Goal: Find specific page/section: Locate a particular part of the current website

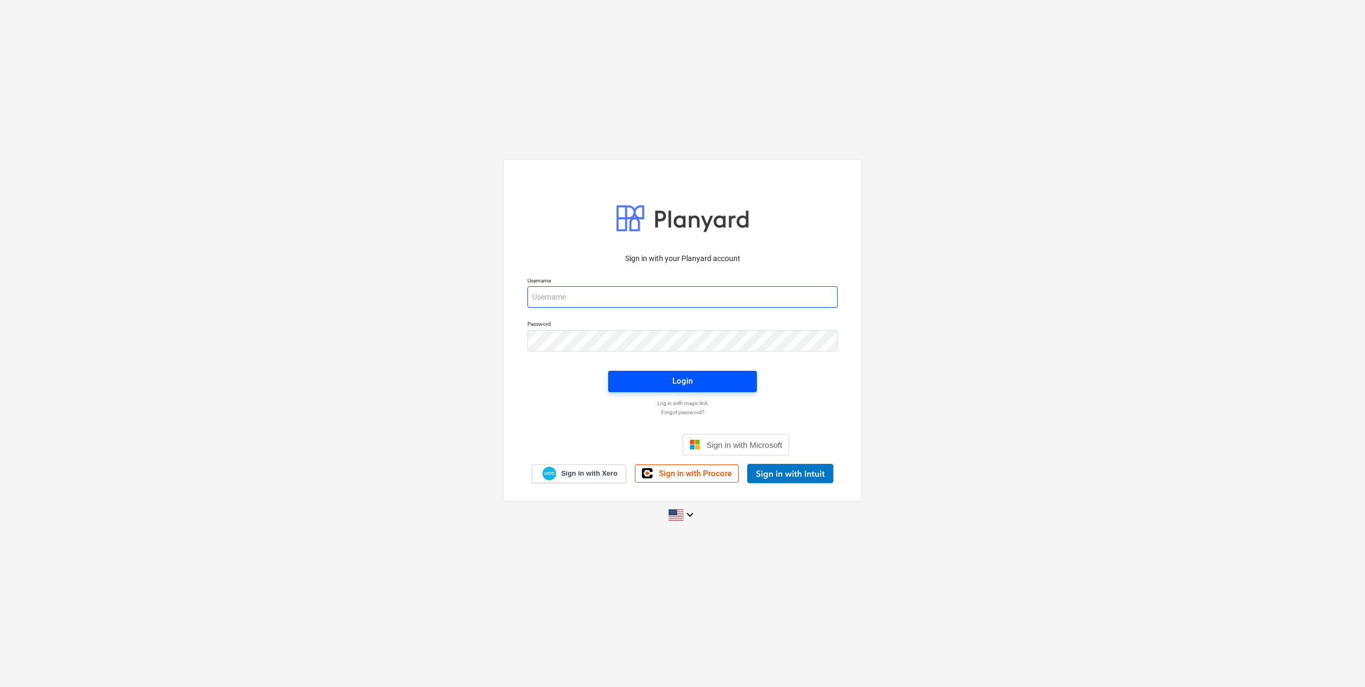
type input "[PERSON_NAME][EMAIL_ADDRESS][DOMAIN_NAME]"
click at [693, 383] on span "Login" at bounding box center [682, 381] width 123 height 14
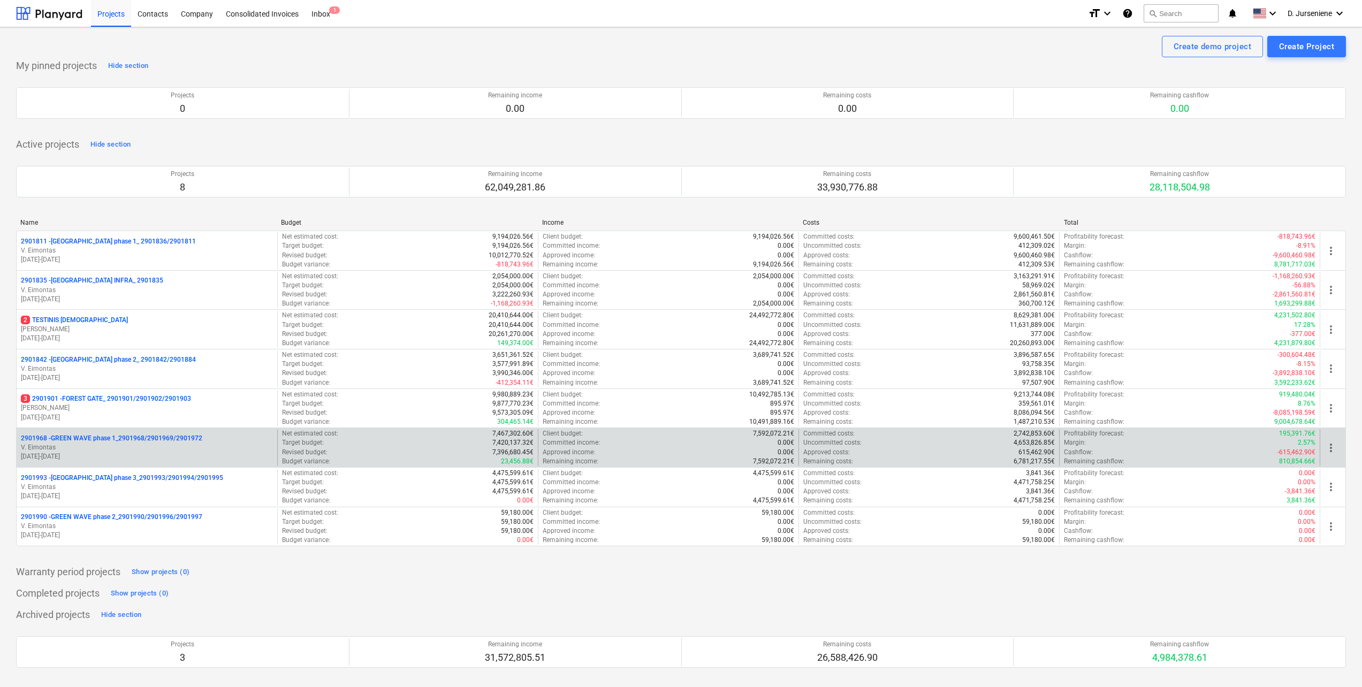
click at [103, 449] on p "V. Eimontas" at bounding box center [147, 447] width 252 height 9
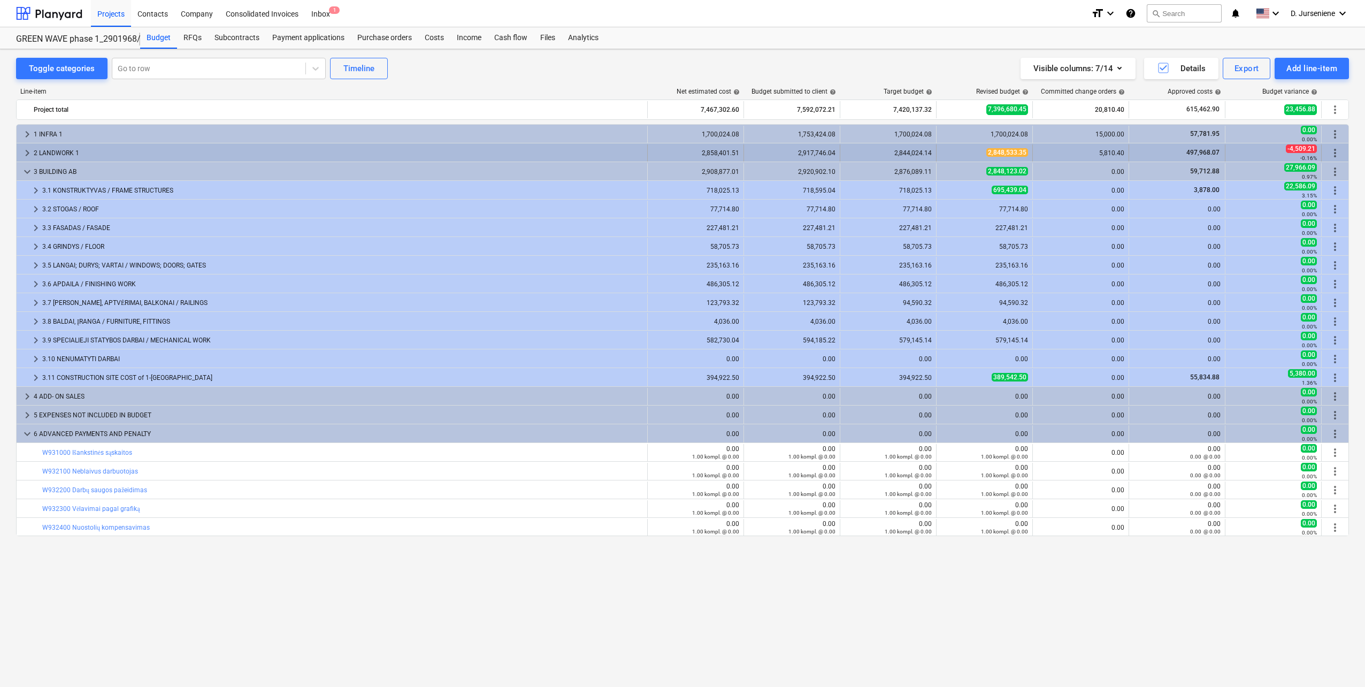
click at [91, 146] on div "2 LANDWORK 1" at bounding box center [338, 152] width 609 height 17
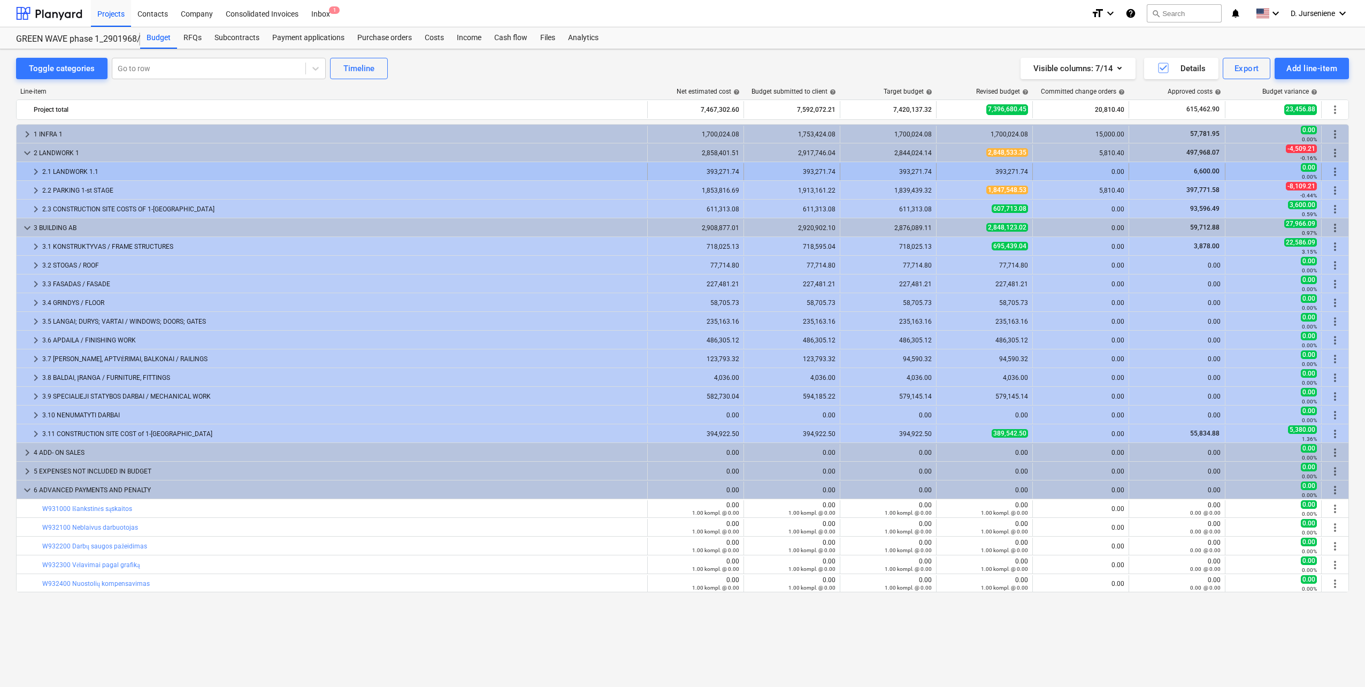
click at [62, 171] on div "2.1 LANDWORK 1.1" at bounding box center [342, 171] width 601 height 17
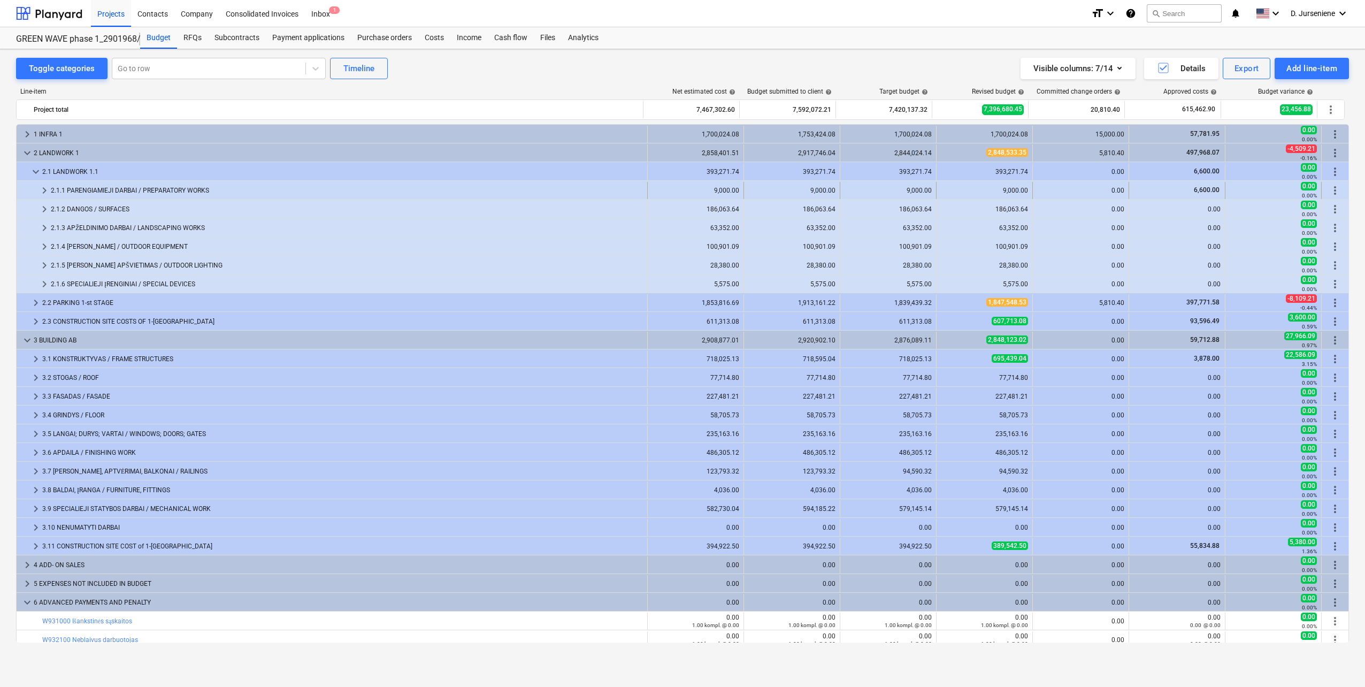
click at [87, 187] on div "2.1.1 PARENGIAMIEJI DARBAI / PREPARATORY WORKS" at bounding box center [347, 190] width 592 height 17
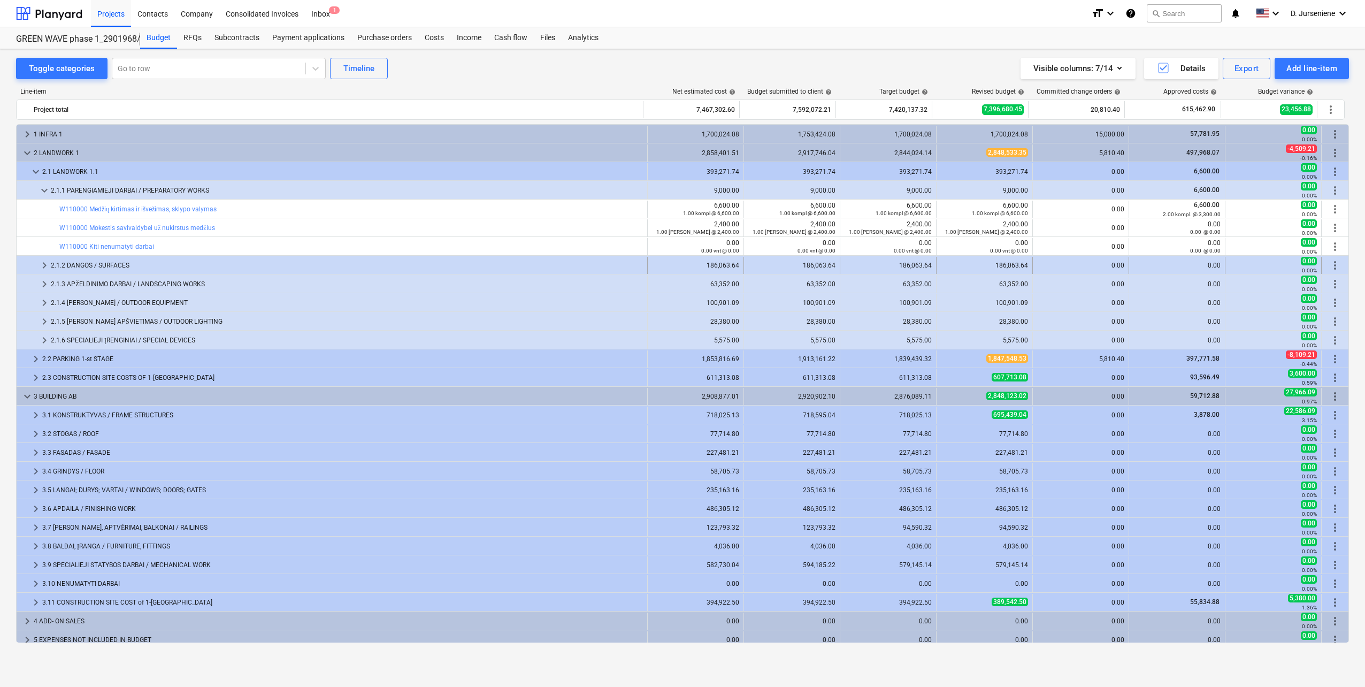
click at [85, 271] on div "2.1.2 DANGOS / SURFACES" at bounding box center [347, 265] width 592 height 17
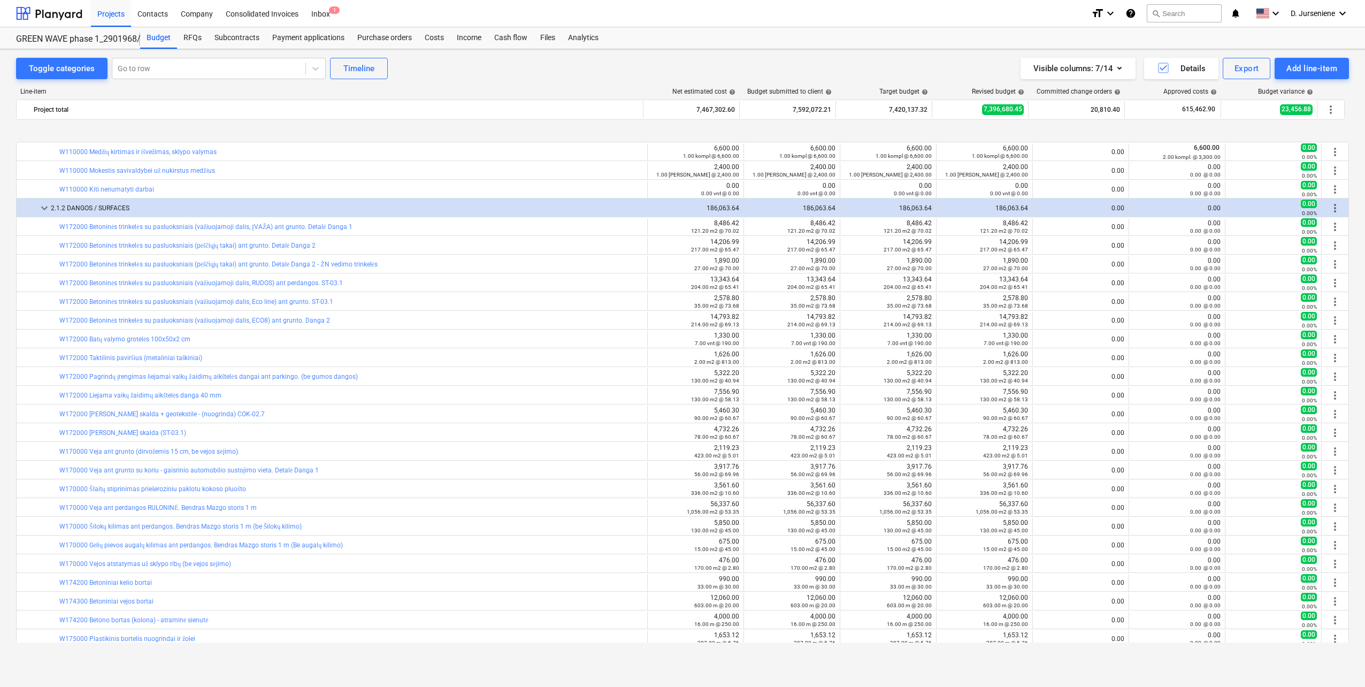
scroll to position [107, 0]
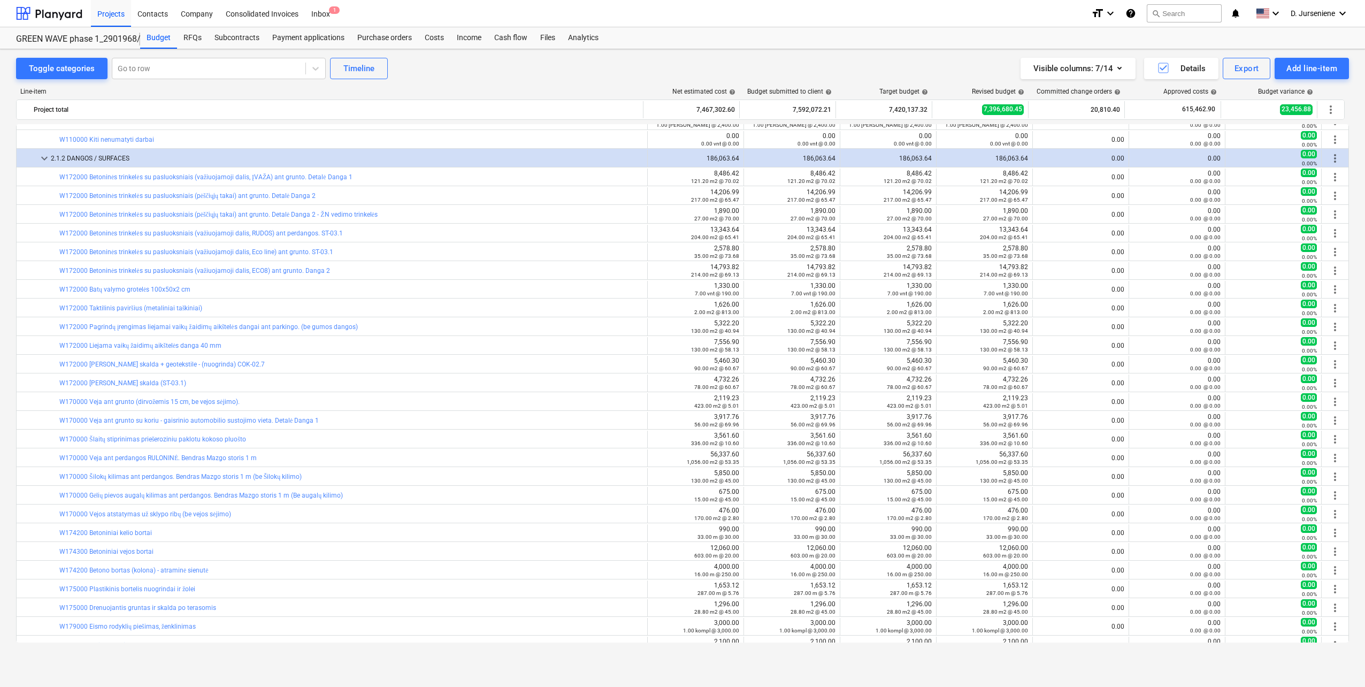
click at [777, 60] on div "Visible columns : 7/14 Details Export Add line-item" at bounding box center [1027, 68] width 643 height 21
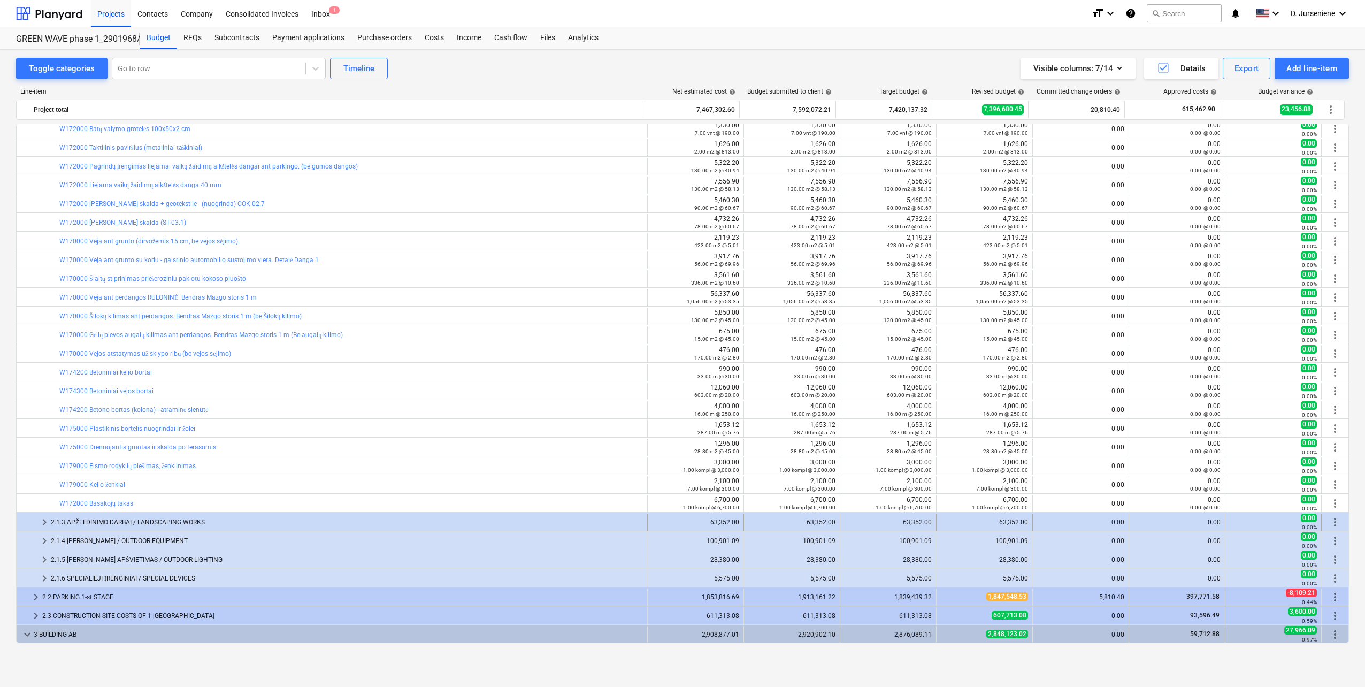
click at [158, 518] on div "2.1.3 APŽELDINIMO DARBAI / LANDSCAPING WORKS" at bounding box center [347, 522] width 592 height 17
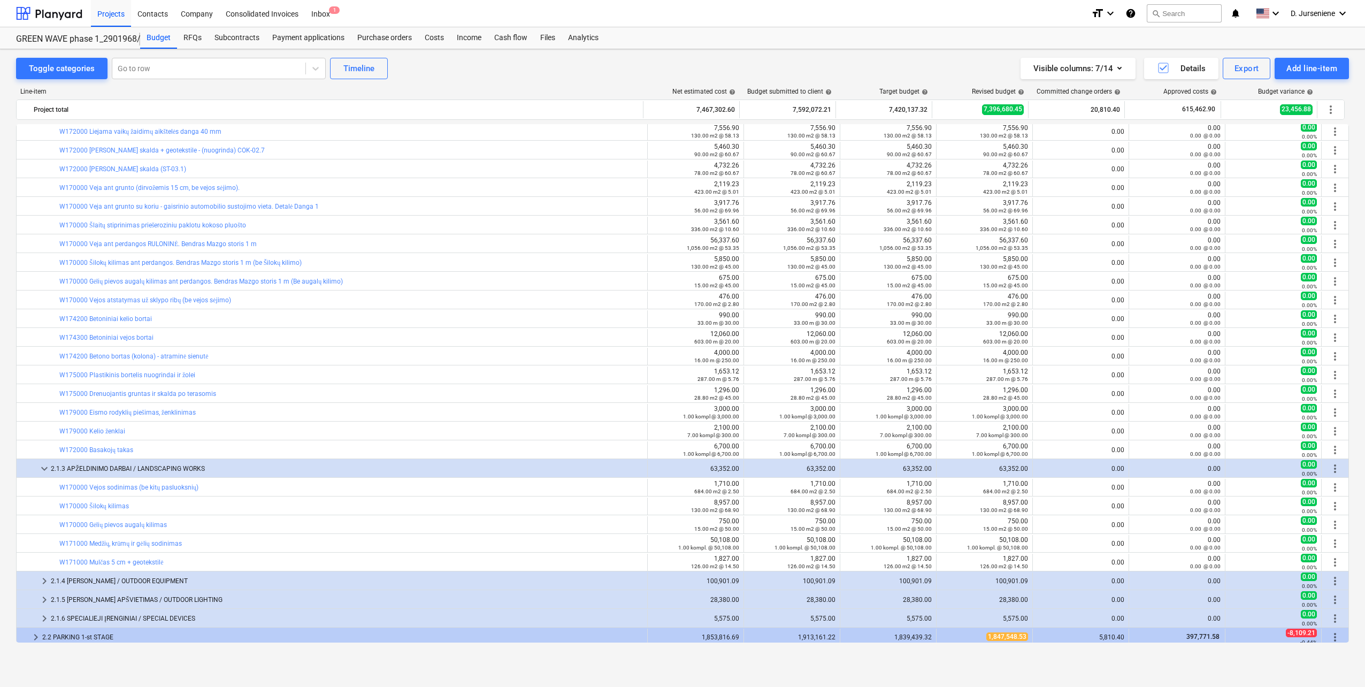
scroll to position [375, 0]
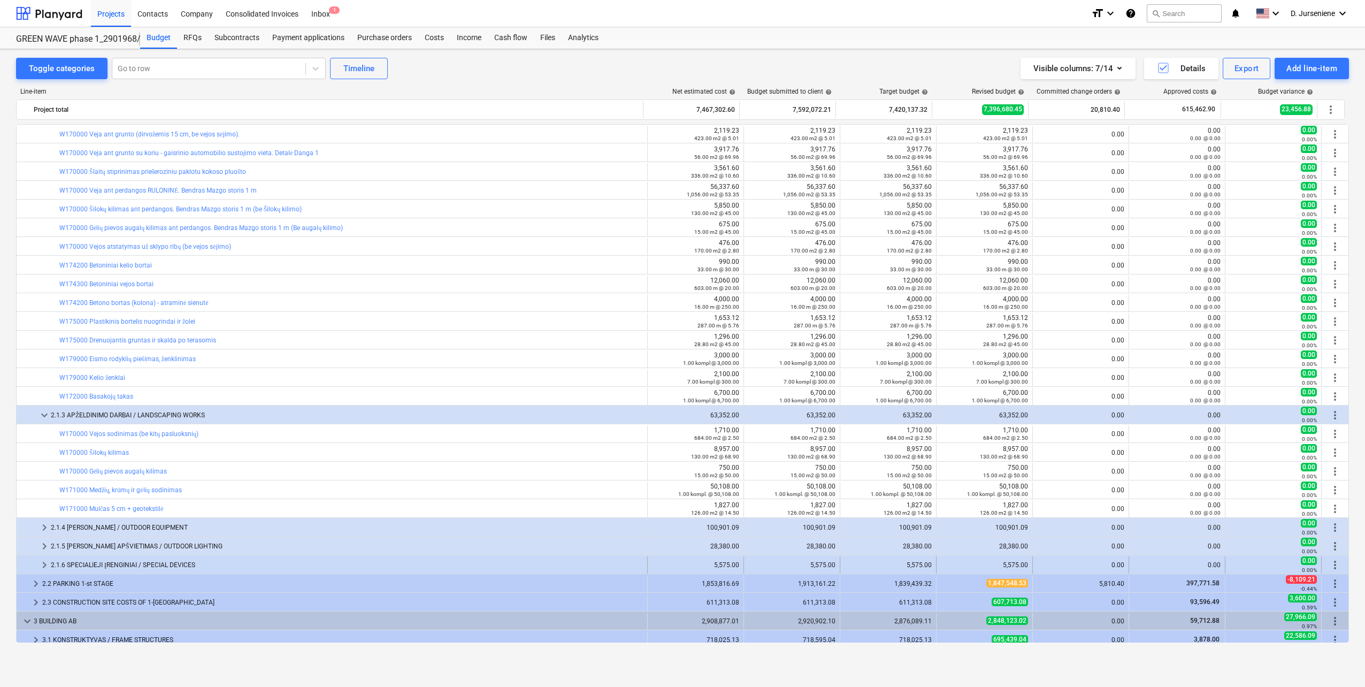
click at [164, 561] on div "2.1.6 SPECIALIEJI ĮRENGINIAI / SPECIAL DEVICES" at bounding box center [347, 564] width 592 height 17
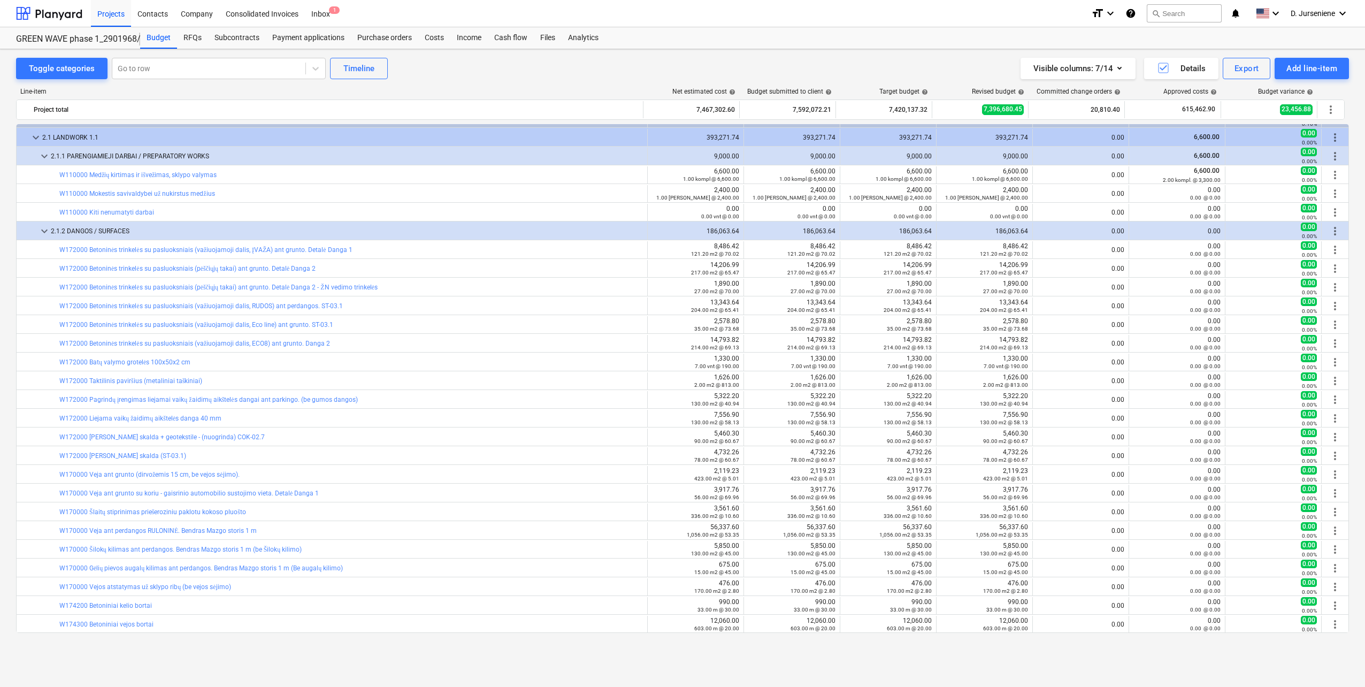
scroll to position [0, 0]
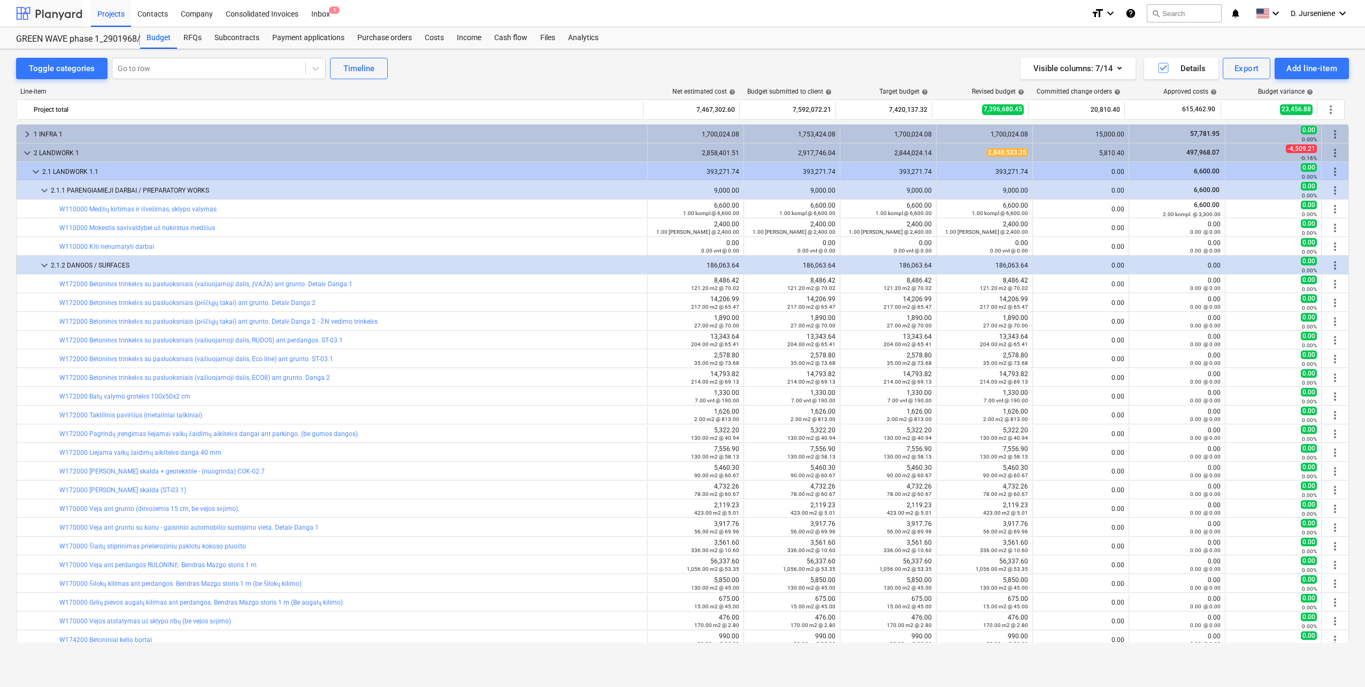
click at [49, 13] on div at bounding box center [49, 13] width 66 height 27
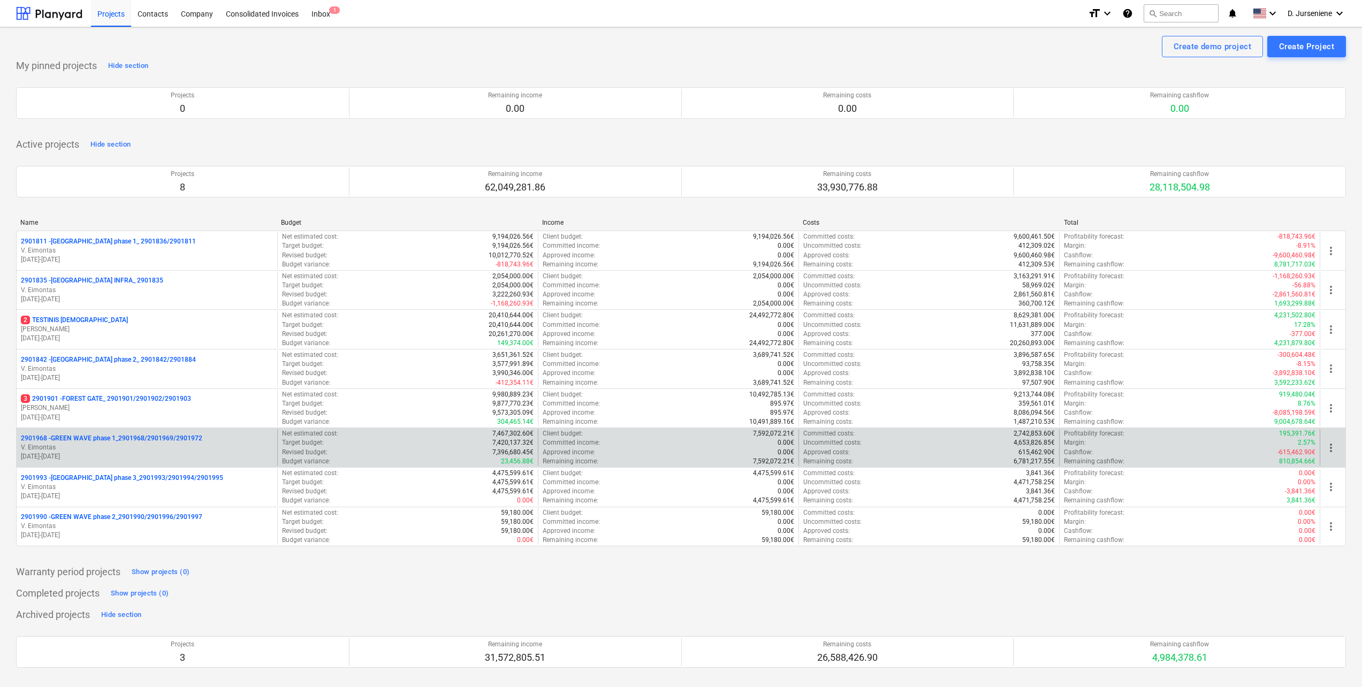
click at [159, 437] on p "2901968 - GREEN WAVE phase 1_2901968/2901969/2901972" at bounding box center [111, 438] width 181 height 9
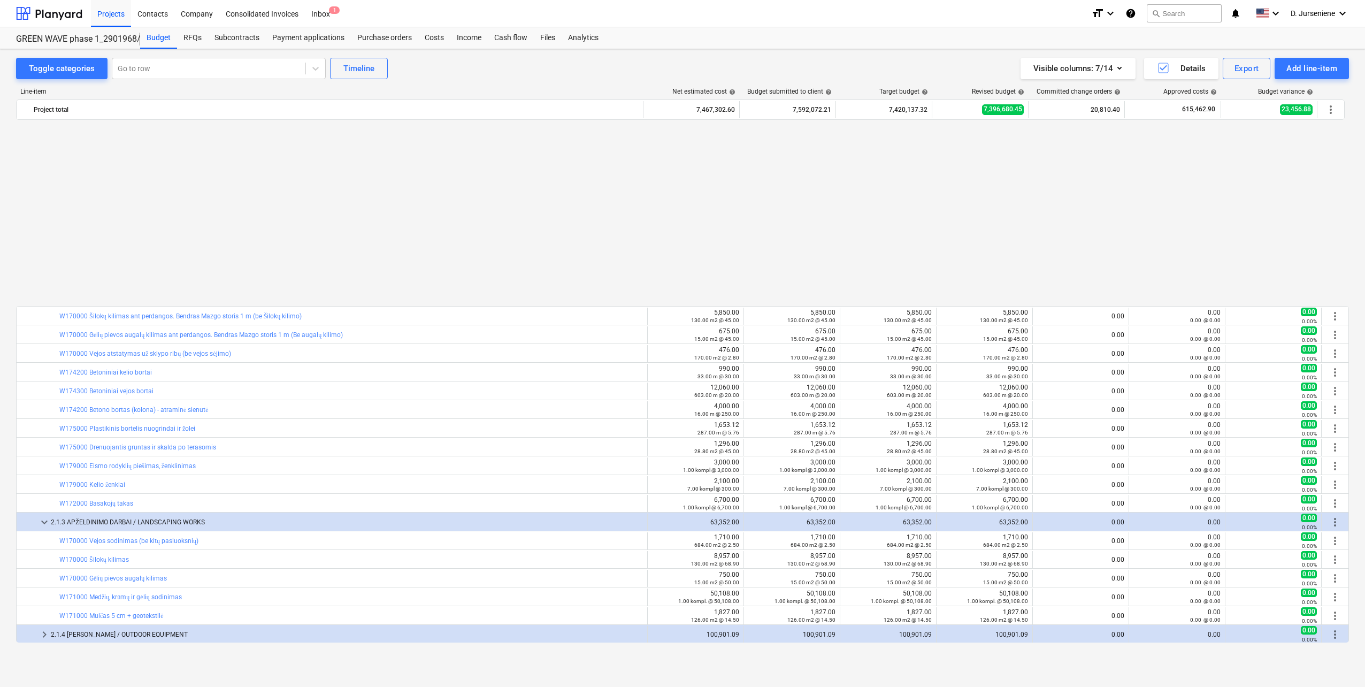
scroll to position [482, 0]
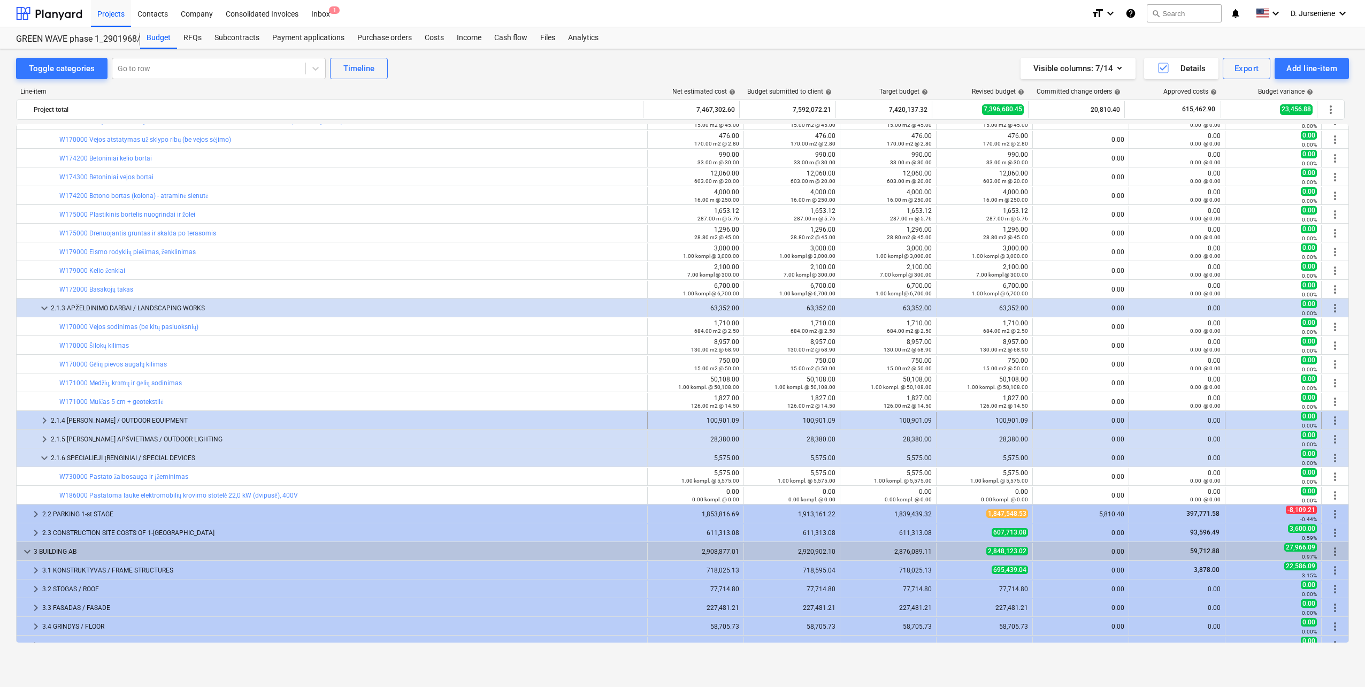
click at [207, 415] on div "2.1.4 [PERSON_NAME] / OUTDOOR EQUIPMENT" at bounding box center [347, 420] width 592 height 17
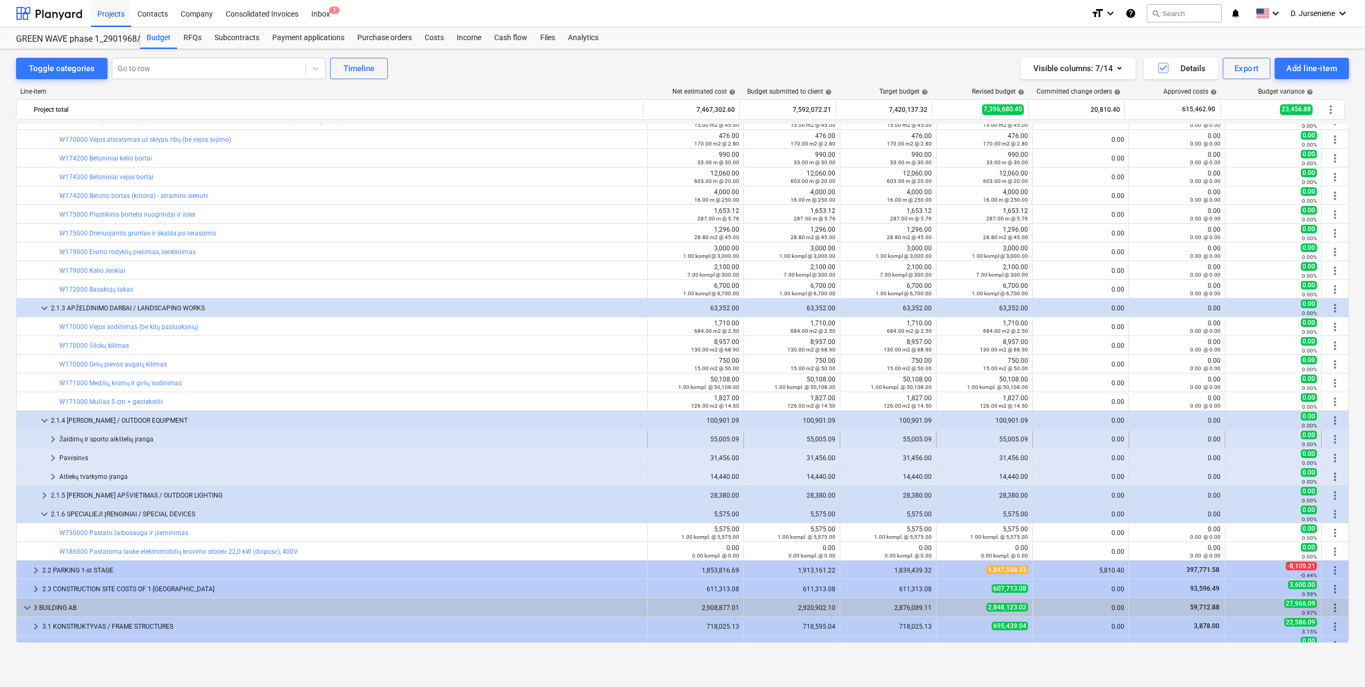
click at [162, 436] on div "Žaidimų ir sporto aikštelių įranga" at bounding box center [351, 439] width 584 height 17
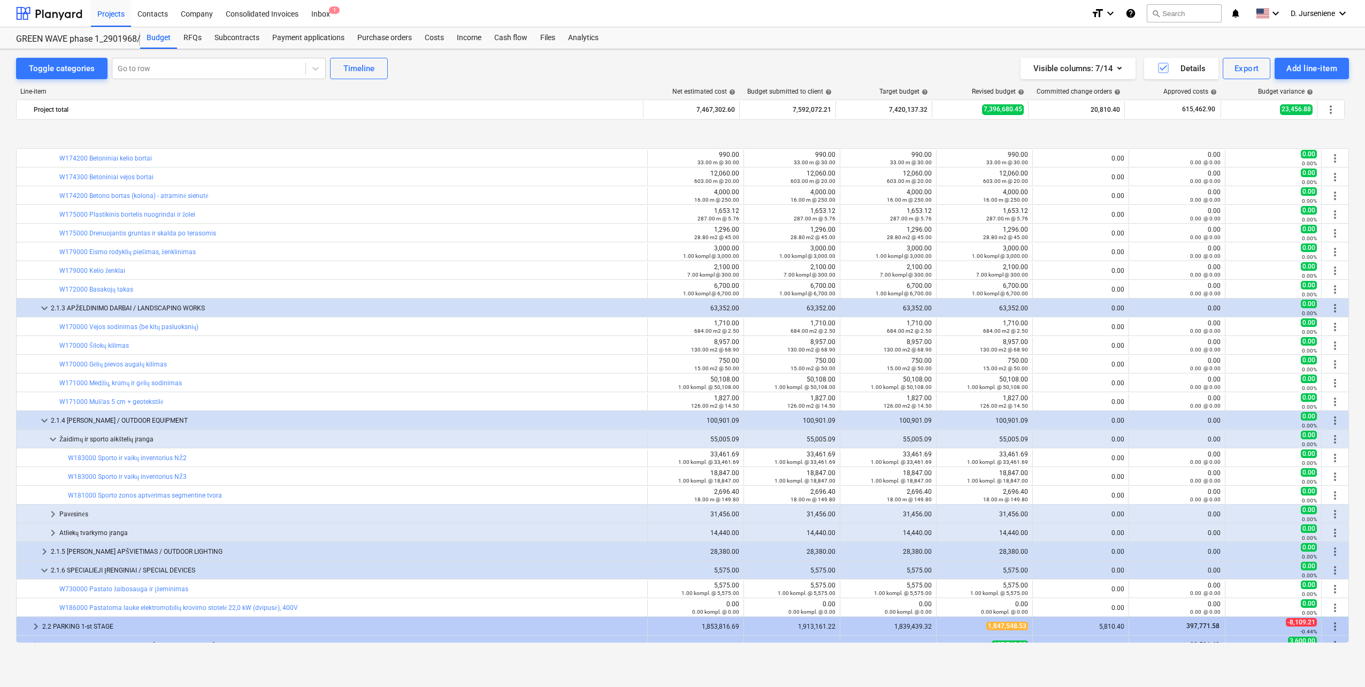
scroll to position [535, 0]
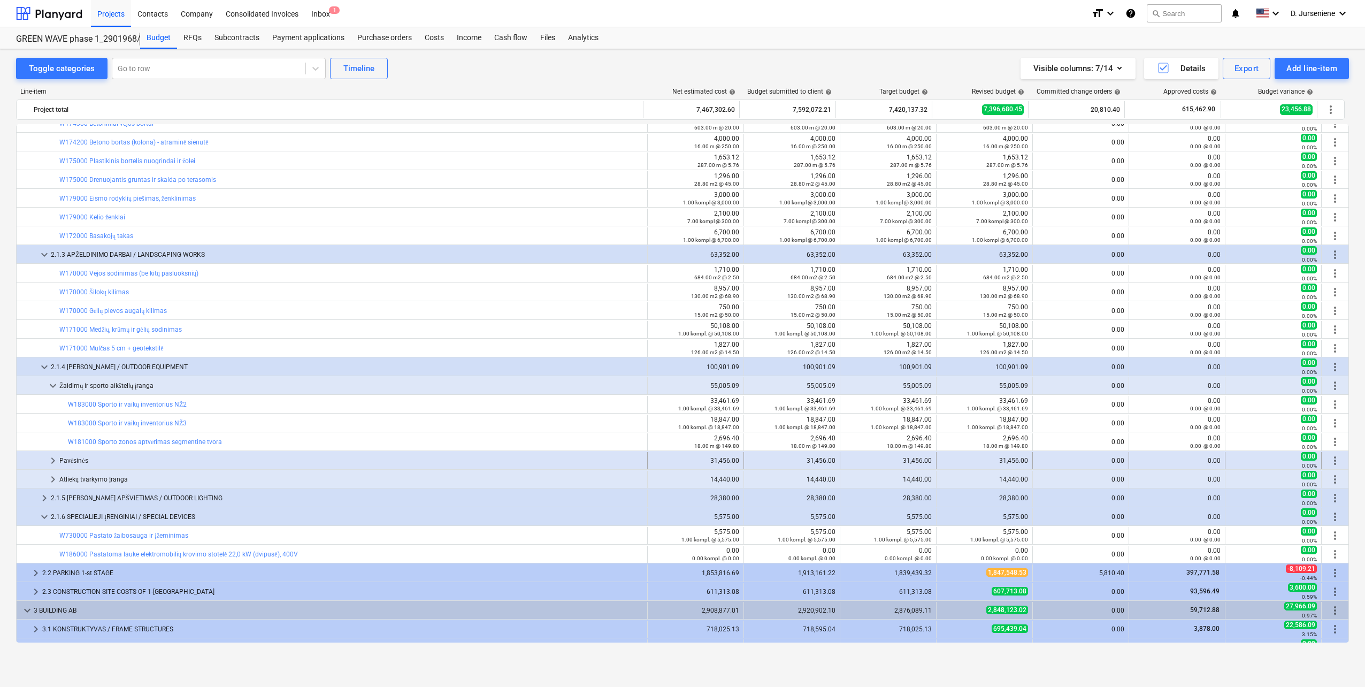
click at [164, 455] on div "Pavėsinės" at bounding box center [351, 460] width 584 height 17
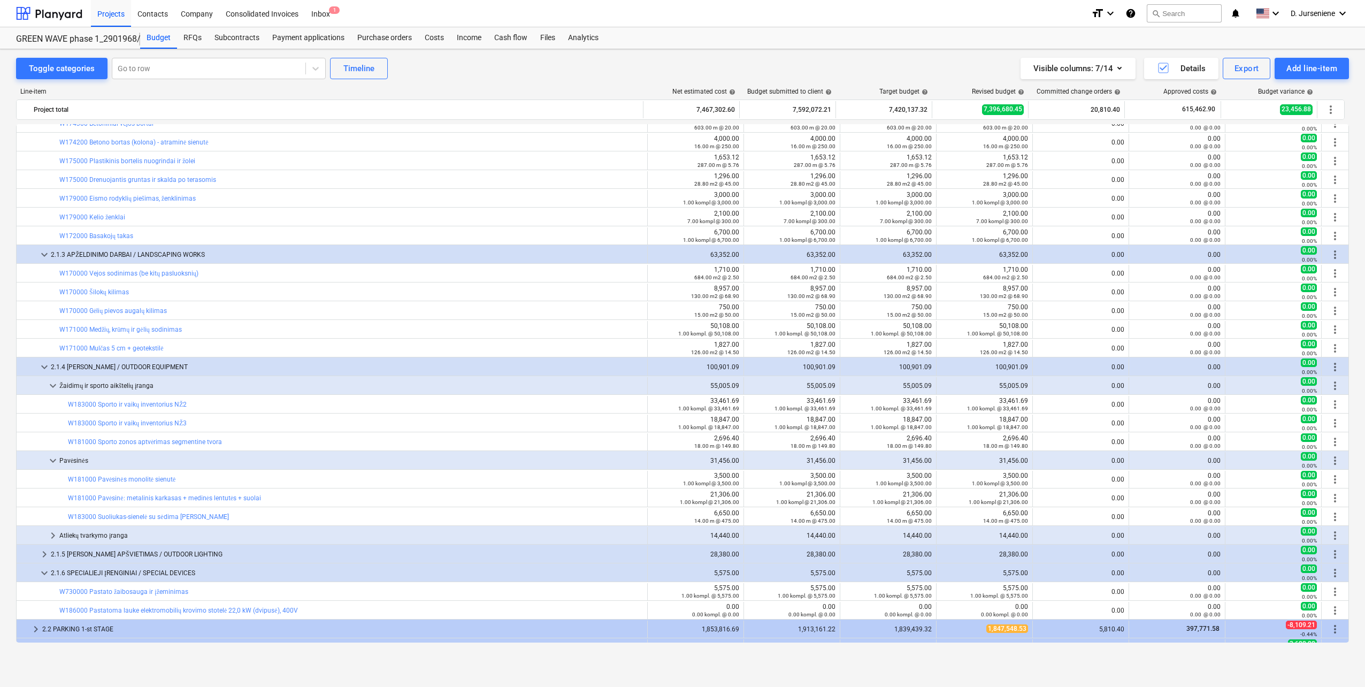
click at [97, 40] on div "GREEN WAVE phase 1_2901968/2901969/2901972" at bounding box center [71, 39] width 111 height 11
drag, startPoint x: 156, startPoint y: 37, endPoint x: 196, endPoint y: 97, distance: 72.1
click at [156, 38] on div "Budget" at bounding box center [158, 37] width 37 height 21
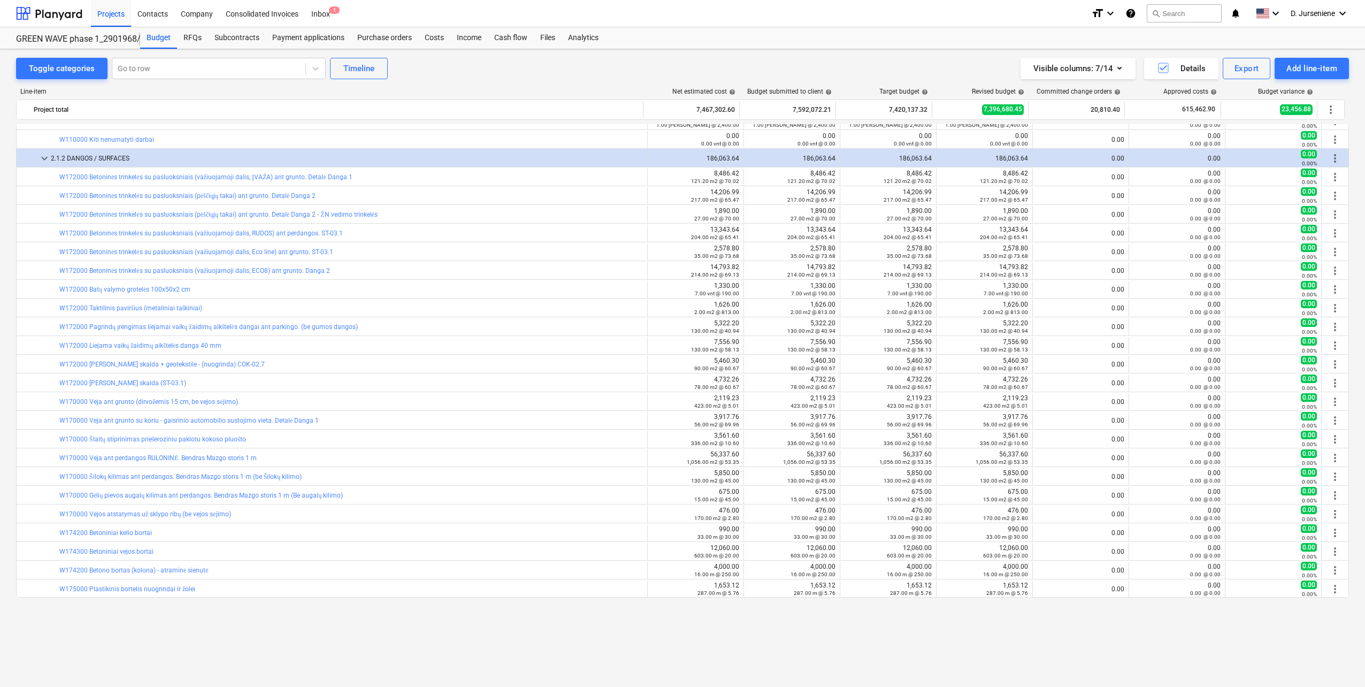
scroll to position [0, 0]
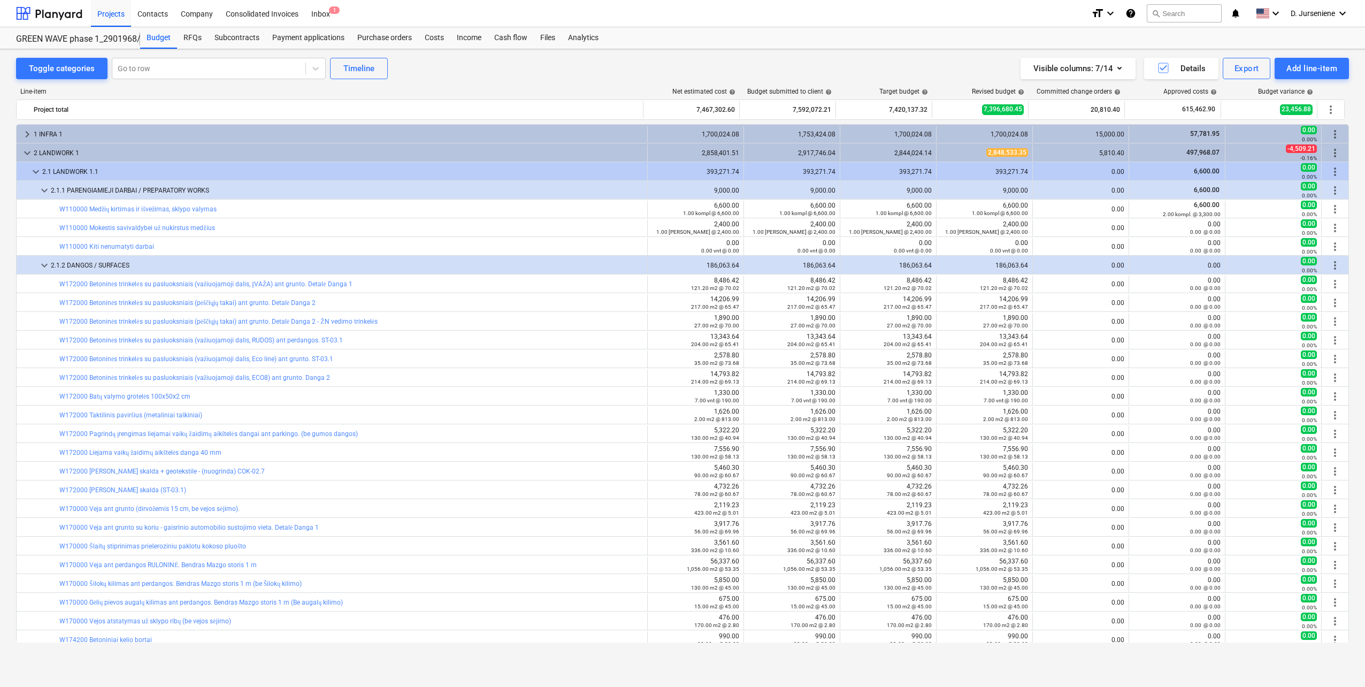
click at [525, 74] on div "Toggle categories Go to row Timeline Visible columns : 7/14 Details Export Add …" at bounding box center [682, 68] width 1333 height 21
